Goal: Navigation & Orientation: Go to known website

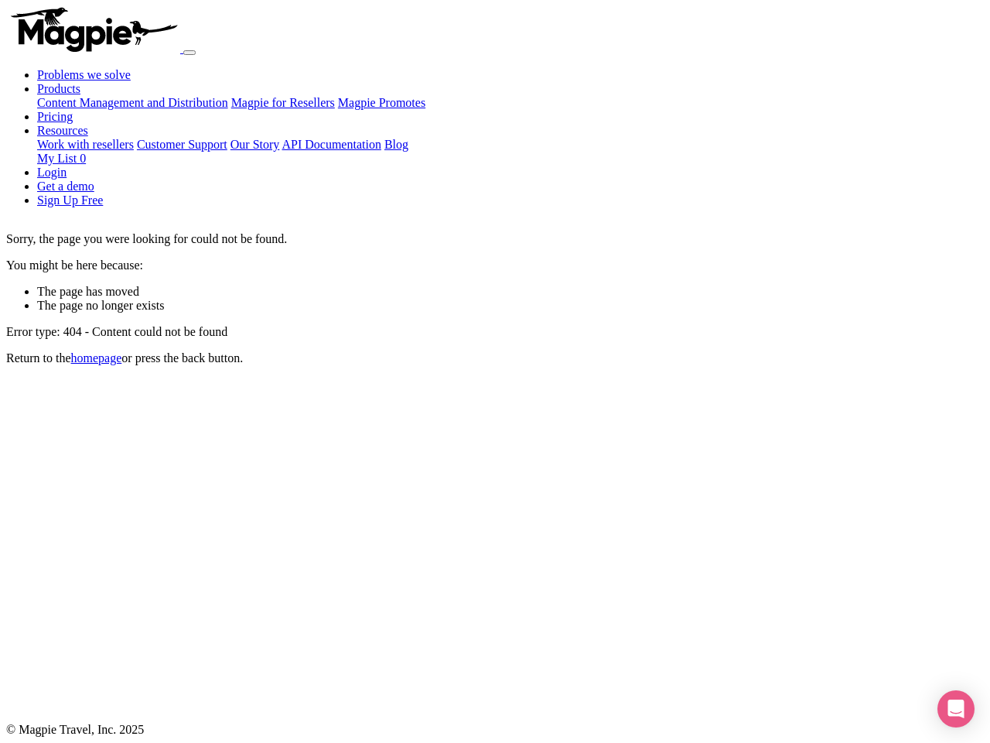
click at [495, 371] on div "Sorry, the page you were looking for could not be found. You might be here beca…" at bounding box center [495, 440] width 978 height 441
click at [956, 709] on icon "Open Intercom Messenger" at bounding box center [957, 708] width 16 height 19
click at [495, 371] on div "Sorry, the page you were looking for could not be found. You might be here beca…" at bounding box center [495, 440] width 978 height 441
click at [956, 709] on icon "Open Intercom Messenger" at bounding box center [957, 708] width 16 height 19
